Goal: Information Seeking & Learning: Check status

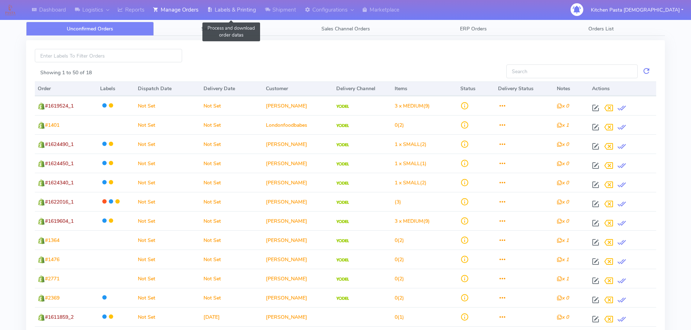
click at [238, 8] on link "Labels & Printing" at bounding box center [232, 10] width 58 height 20
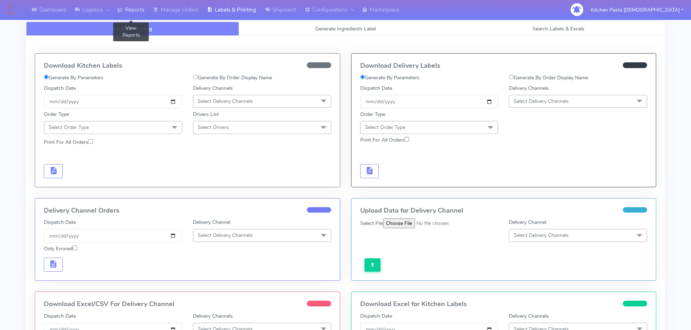
click at [128, 5] on link "Reports" at bounding box center [131, 10] width 36 height 20
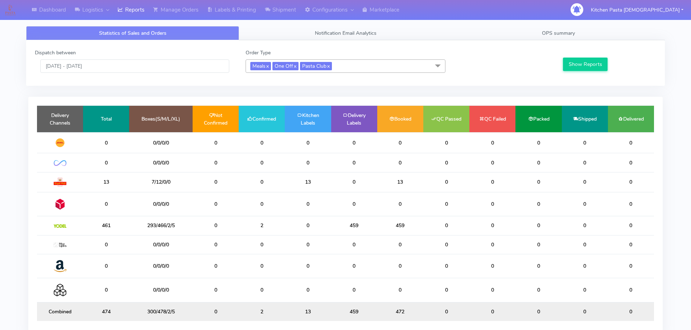
drag, startPoint x: 97, startPoint y: 59, endPoint x: 96, endPoint y: 70, distance: 11.7
click at [97, 61] on div "Dispatch between [DATE] - [DATE]" at bounding box center [134, 61] width 211 height 24
click at [93, 72] on input "[DATE] - [DATE]" at bounding box center [134, 65] width 189 height 13
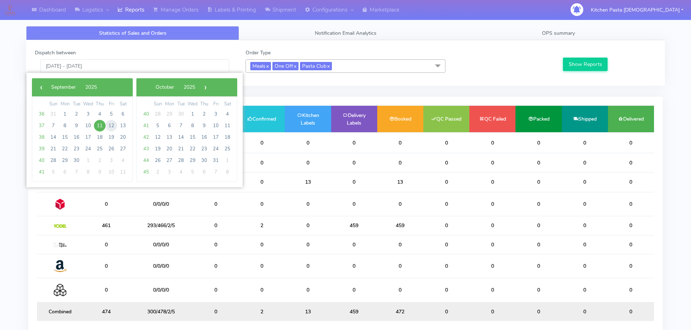
click at [111, 129] on span "12" at bounding box center [112, 126] width 12 height 12
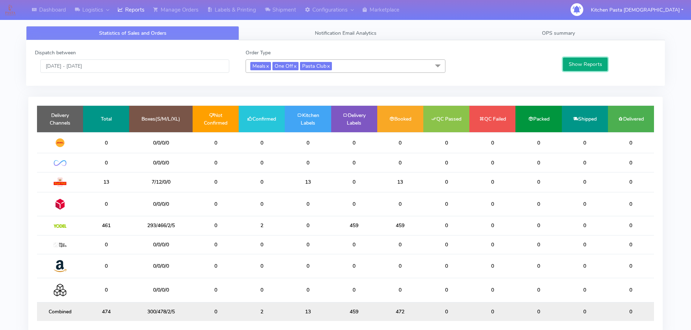
click at [579, 63] on button "Show Reports" at bounding box center [585, 64] width 45 height 13
click at [83, 72] on input "12/09/2025 - 12/09/2025" at bounding box center [134, 65] width 189 height 13
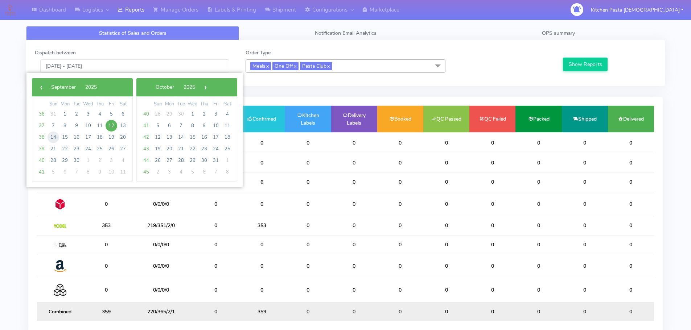
click at [52, 138] on span "14" at bounding box center [54, 138] width 12 height 12
type input "14/09/2025 - 14/09/2025"
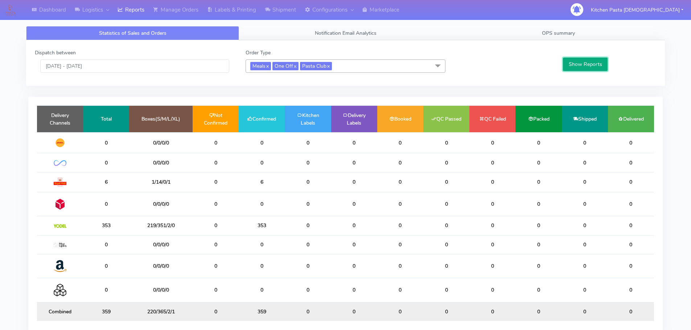
click at [574, 66] on button "Show Reports" at bounding box center [585, 64] width 45 height 13
click at [601, 34] on link "OPS summary" at bounding box center [558, 33] width 213 height 14
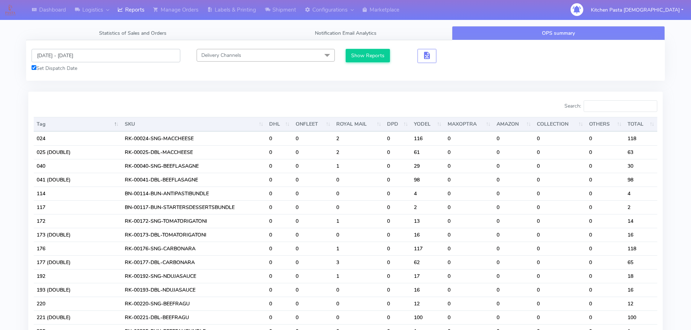
click at [86, 58] on input "[DATE] - [DATE]" at bounding box center [106, 55] width 149 height 13
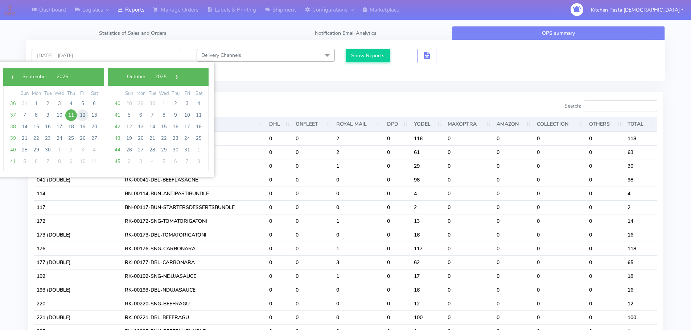
click at [85, 114] on span "12" at bounding box center [83, 116] width 12 height 12
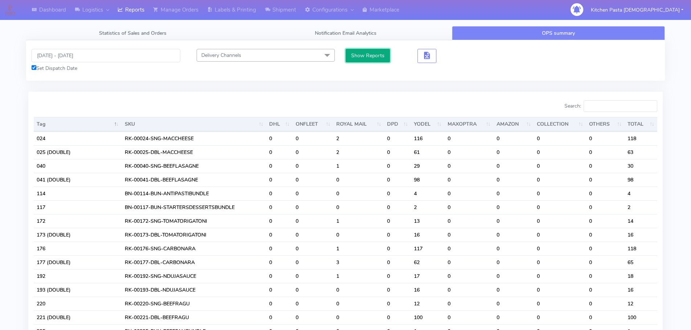
click at [377, 54] on button "Show Reports" at bounding box center [368, 55] width 45 height 13
click at [632, 108] on input "Search:" at bounding box center [621, 106] width 74 height 12
drag, startPoint x: 70, startPoint y: 56, endPoint x: 71, endPoint y: 62, distance: 5.9
click at [70, 56] on input "12/09/2025 - 12/09/2025" at bounding box center [106, 55] width 149 height 13
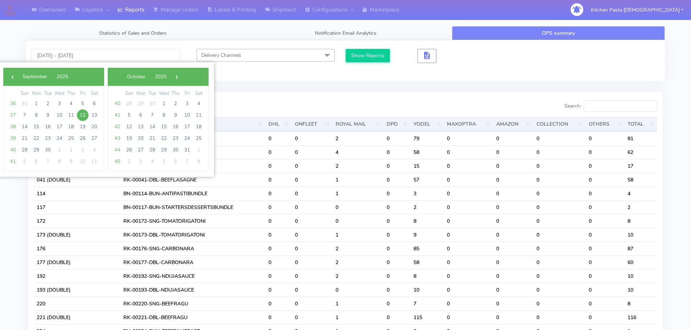
click at [84, 117] on span "12" at bounding box center [83, 116] width 12 height 12
click at [24, 126] on span "14" at bounding box center [25, 127] width 12 height 12
type input "12/09/2025 - 14/09/2025"
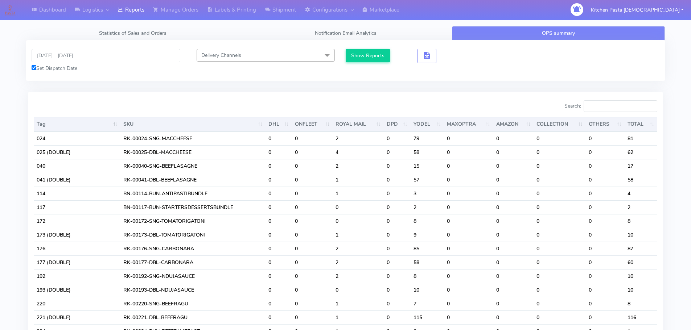
click at [370, 63] on div "Show Reports" at bounding box center [426, 60] width 160 height 23
click at [373, 61] on button "Show Reports" at bounding box center [368, 55] width 45 height 13
click at [620, 105] on input "Search:" at bounding box center [621, 106] width 74 height 12
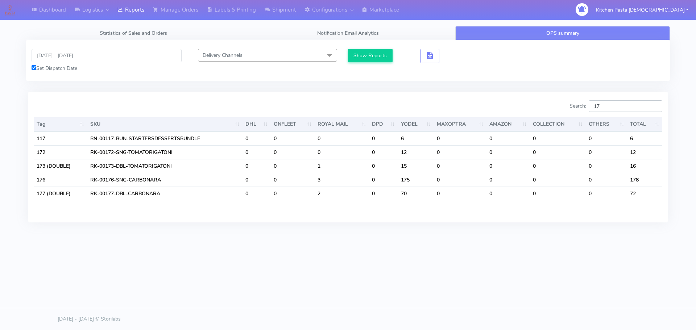
type input "1"
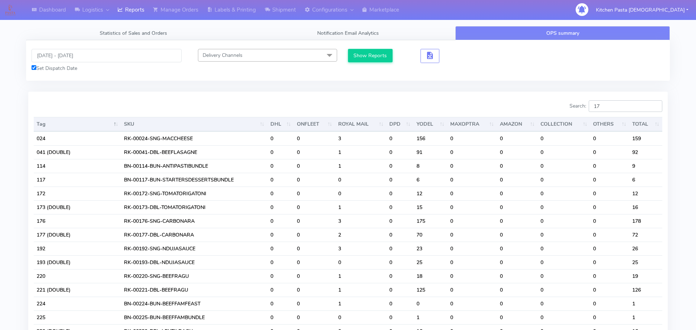
type input "1"
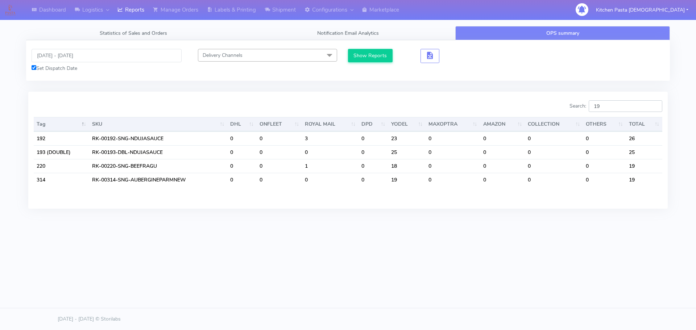
type input "1"
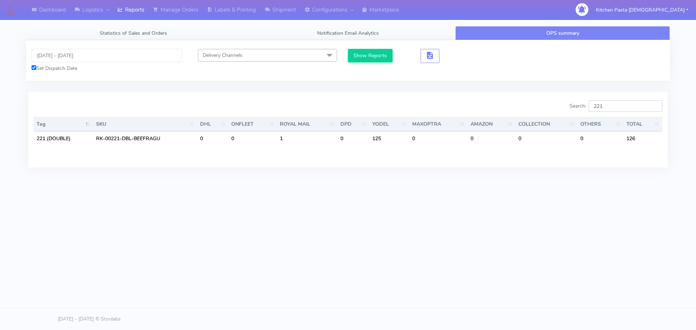
type input "221"
click at [354, 268] on body "Dashboard Logistics London Logistics Reports Manage Orders Labels & Printing Sh…" at bounding box center [348, 143] width 696 height 286
click at [625, 109] on input "221" at bounding box center [626, 106] width 74 height 12
drag, startPoint x: 624, startPoint y: 109, endPoint x: 568, endPoint y: 108, distance: 56.2
click at [568, 108] on div "Search: 221" at bounding box center [508, 107] width 309 height 15
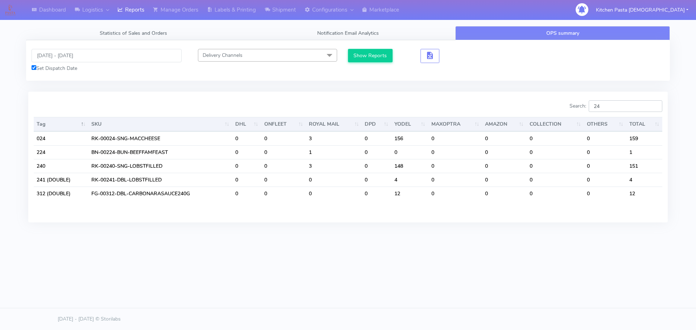
type input "2"
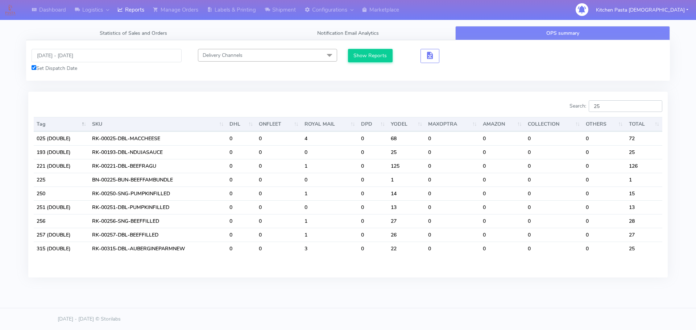
type input "2"
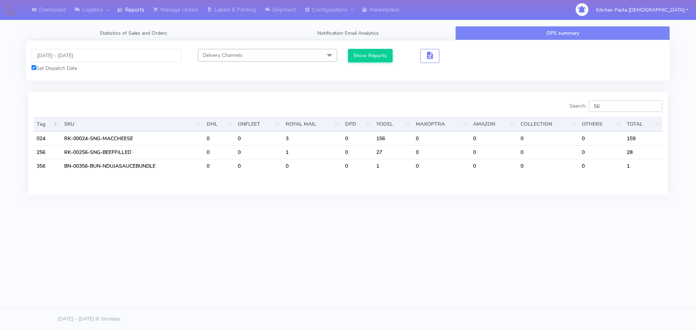
type input "5"
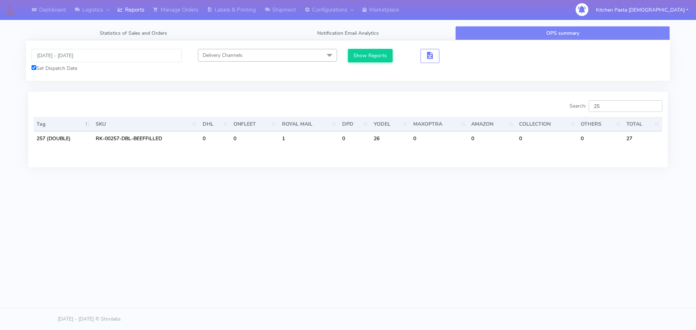
type input "2"
type input "301"
drag, startPoint x: 611, startPoint y: 106, endPoint x: 575, endPoint y: 104, distance: 35.9
click at [575, 104] on label "Search: 301" at bounding box center [616, 106] width 93 height 12
type input "3"
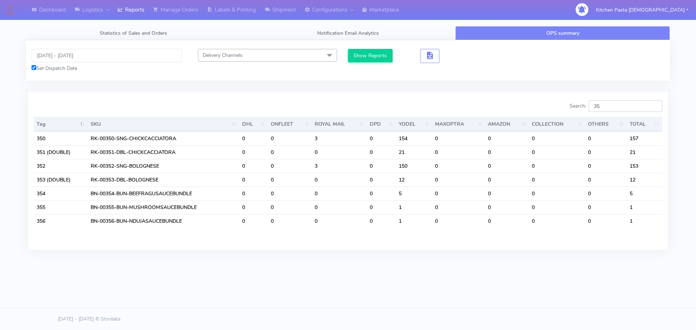
type input "3"
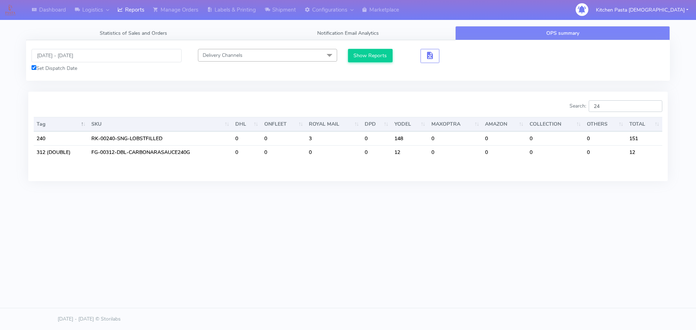
type input "2"
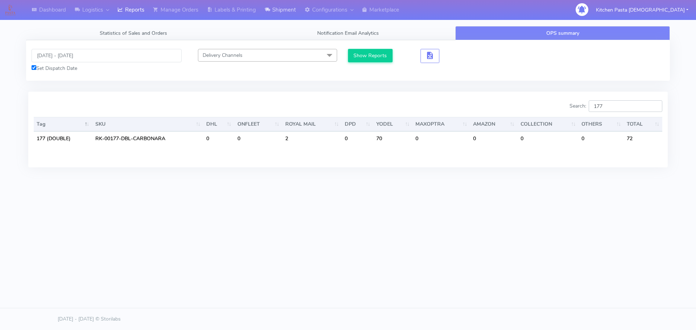
type input "177"
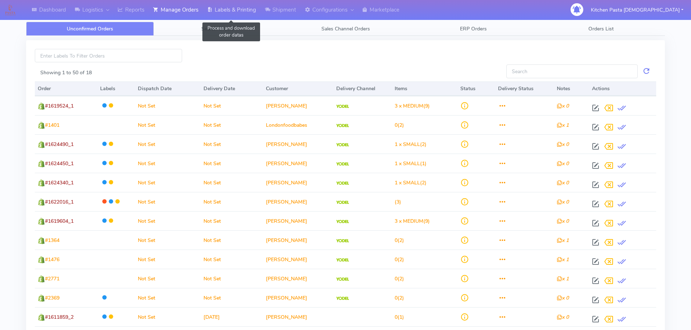
click at [242, 11] on link "Labels & Printing" at bounding box center [232, 10] width 58 height 20
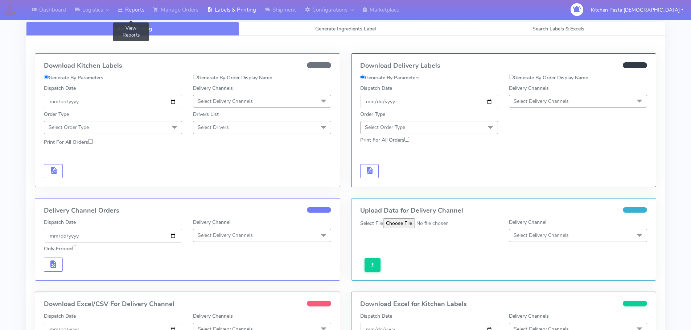
click at [140, 12] on link "Reports" at bounding box center [131, 10] width 36 height 20
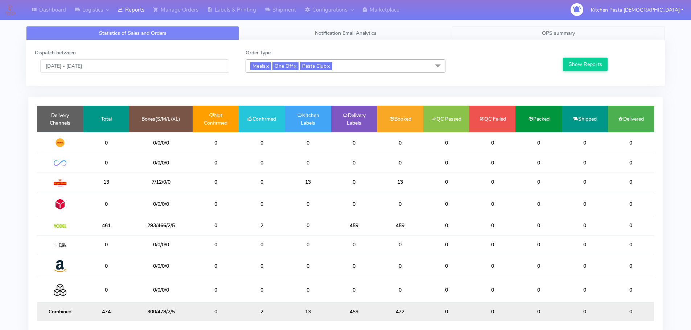
click at [574, 34] on span "OPS summary" at bounding box center [558, 33] width 33 height 7
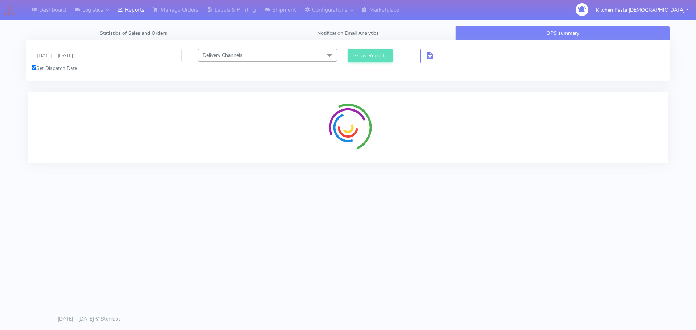
drag, startPoint x: 24, startPoint y: 56, endPoint x: 46, endPoint y: 55, distance: 22.5
click at [24, 56] on div "Statistics of Sales and Orders Notification Email Analytics OPS summary Dispatc…" at bounding box center [348, 105] width 655 height 159
click at [46, 55] on input "[DATE] - [DATE]" at bounding box center [107, 55] width 150 height 13
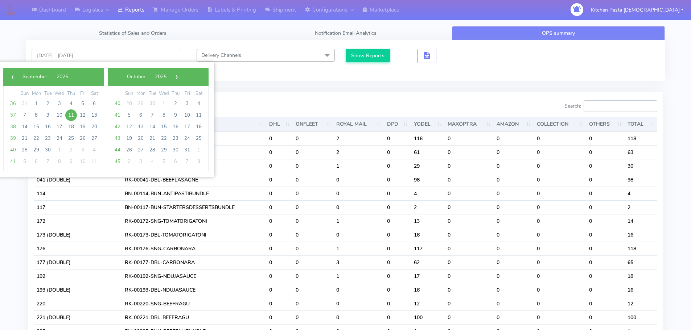
click at [601, 105] on input "Search:" at bounding box center [621, 106] width 74 height 12
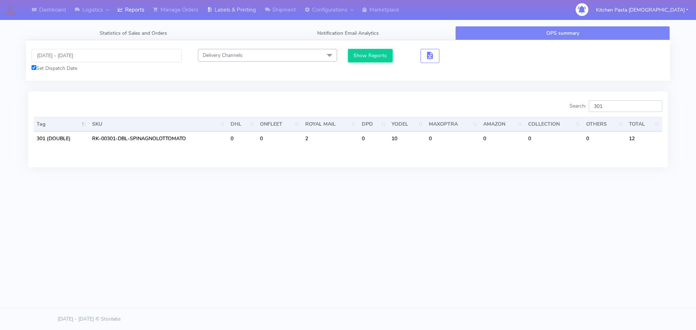
type input "301"
click at [130, 16] on link "Reports" at bounding box center [131, 10] width 36 height 20
click at [129, 18] on link "Reports" at bounding box center [131, 10] width 36 height 20
